Goal: Transaction & Acquisition: Purchase product/service

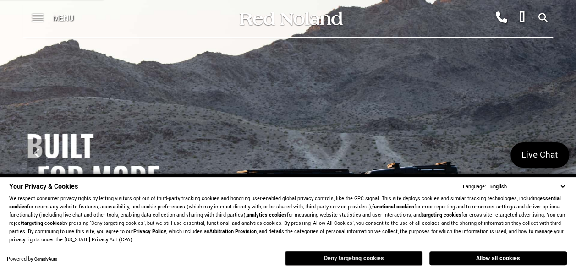
click at [376, 255] on button "Deny targeting cookies" at bounding box center [353, 258] width 137 height 15
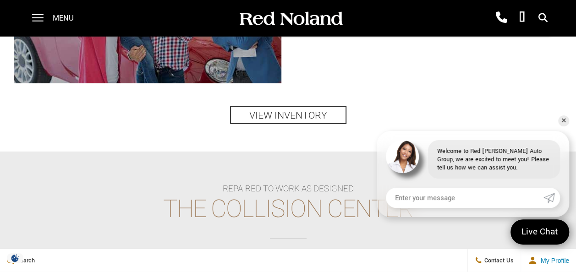
scroll to position [1282, 0]
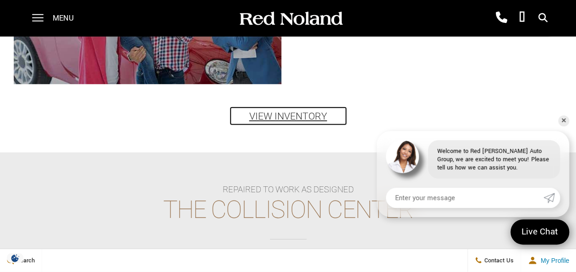
click at [273, 121] on link "View Inventory" at bounding box center [288, 116] width 116 height 18
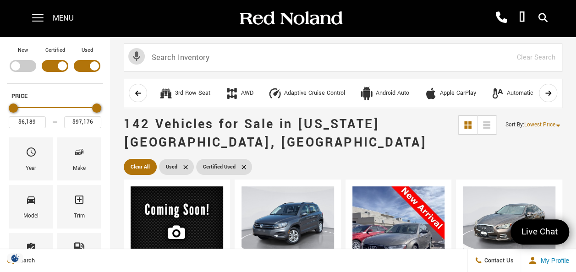
click at [44, 16] on div "Menu" at bounding box center [56, 18] width 66 height 37
click at [37, 15] on span at bounding box center [37, 14] width 11 height 1
